Goal: Transaction & Acquisition: Purchase product/service

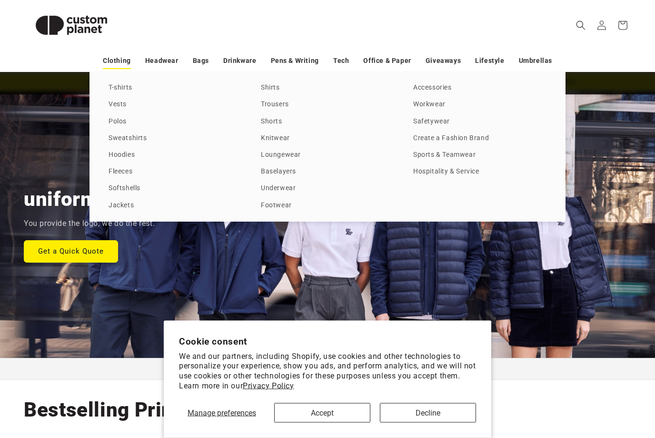
scroll to position [39, 0]
click at [133, 87] on link "T-shirts" at bounding box center [175, 87] width 133 height 13
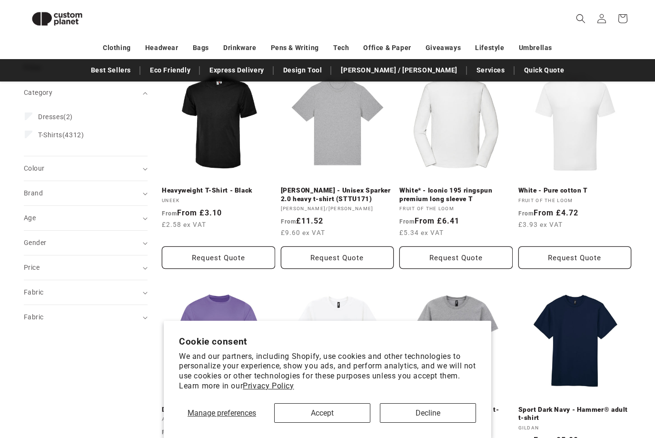
scroll to position [129, 0]
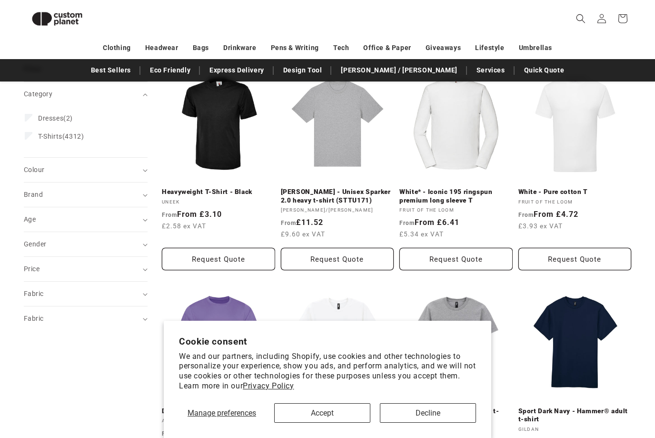
click at [362, 422] on button "Accept" at bounding box center [322, 413] width 96 height 20
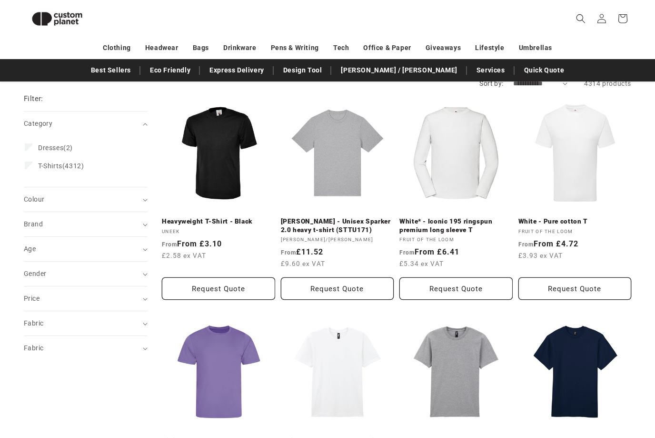
scroll to position [98, 0]
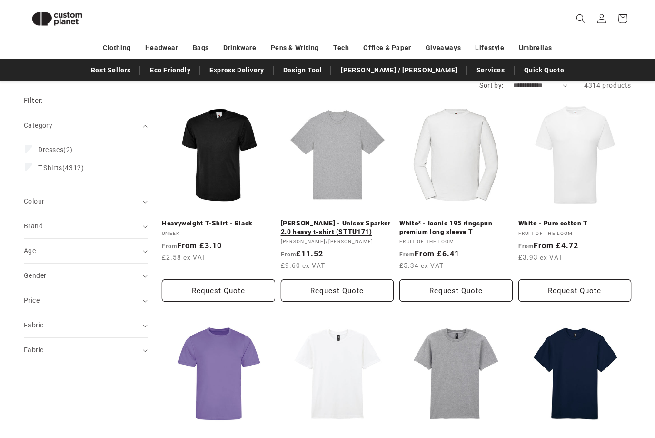
click at [344, 219] on link "Heather Grey - Unisex Sparker 2.0 heavy t-shirt (STTU171)" at bounding box center [337, 227] width 113 height 17
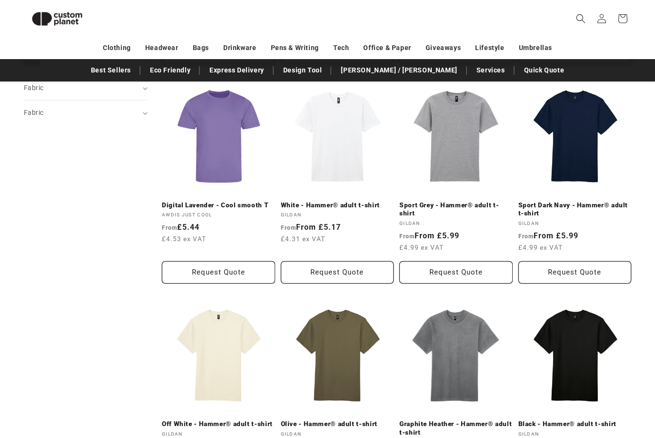
scroll to position [484, 0]
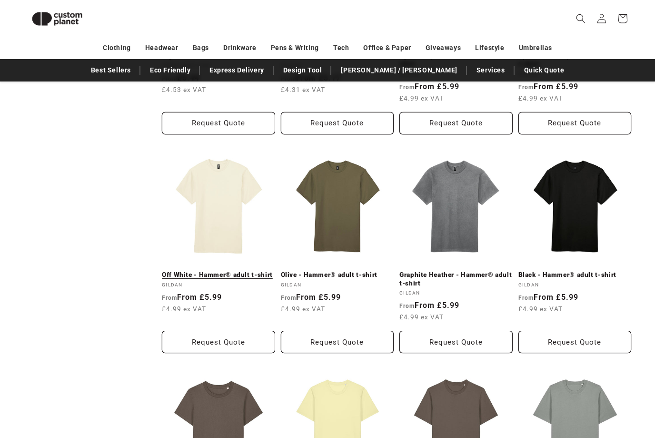
click at [227, 270] on link "Off White - Hammer® adult t-shirt" at bounding box center [218, 274] width 113 height 9
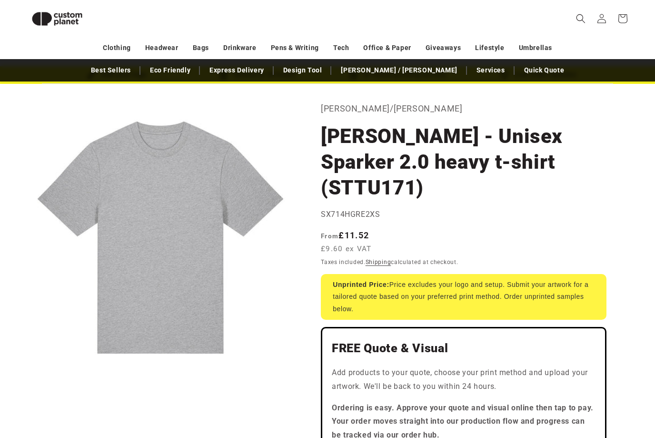
scroll to position [33, 0]
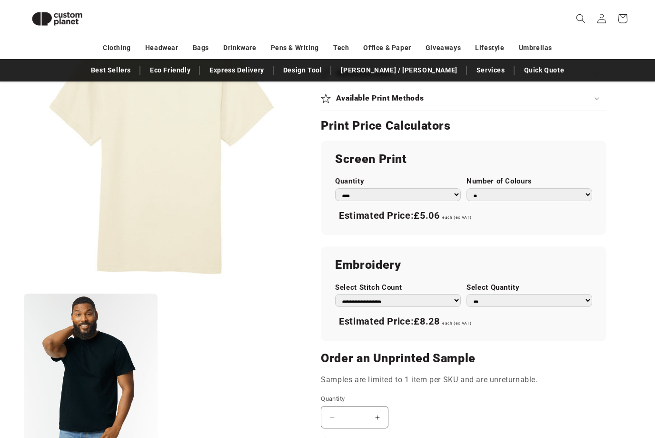
scroll to position [488, 0]
click at [584, 189] on select "* * * * * * *" at bounding box center [530, 195] width 126 height 13
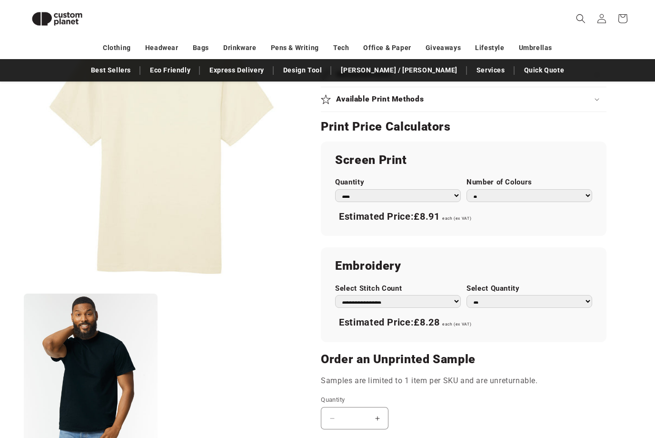
click at [588, 194] on select "* * * * * * *" at bounding box center [530, 195] width 126 height 13
select select "*"
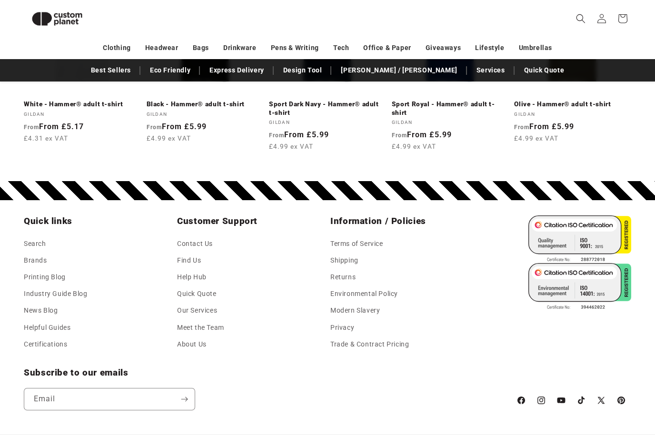
scroll to position [1619, 0]
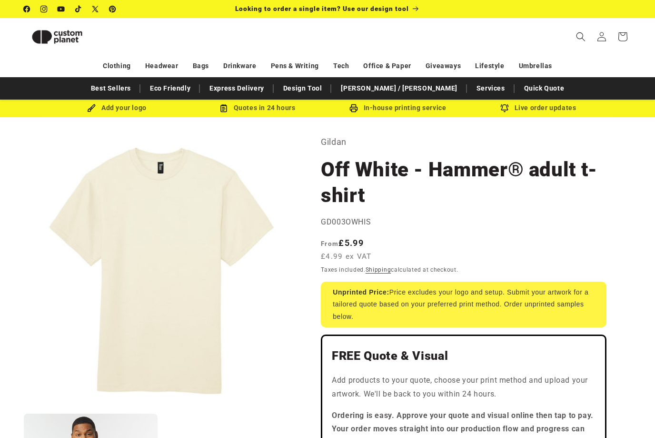
select select "*"
